Goal: Navigation & Orientation: Find specific page/section

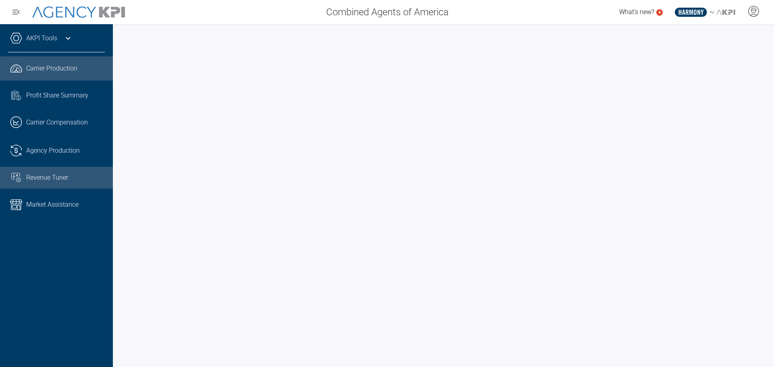
click at [69, 182] on div "Revenue Tuner" at bounding box center [65, 178] width 79 height 10
click at [68, 175] on span "Revenue Tuner" at bounding box center [47, 178] width 42 height 10
click at [36, 174] on span "Revenue Tuner" at bounding box center [47, 178] width 42 height 10
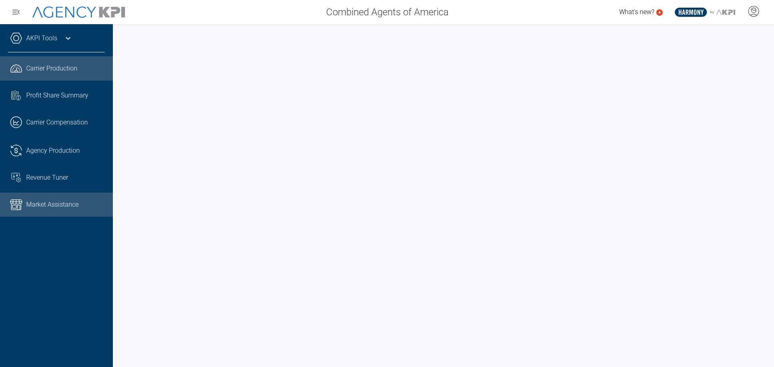
click at [74, 208] on span "Market Assistance" at bounding box center [52, 205] width 52 height 10
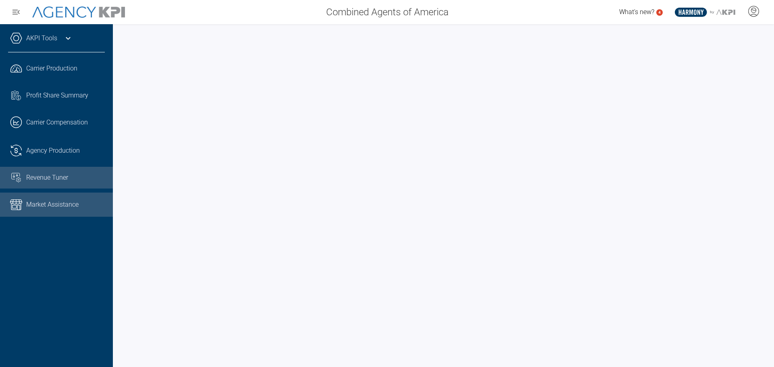
click at [27, 179] on span "Revenue Tuner" at bounding box center [47, 178] width 42 height 10
